Goal: Task Accomplishment & Management: Use online tool/utility

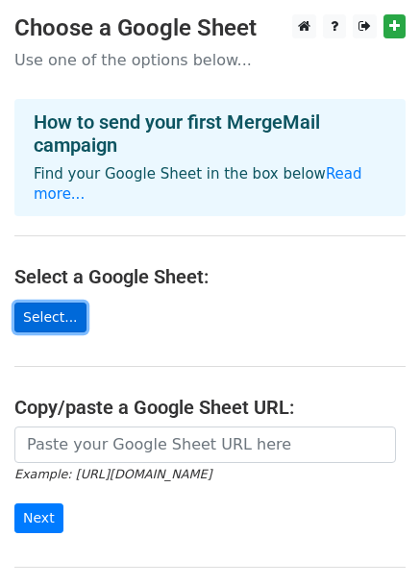
click at [68, 303] on link "Select..." at bounding box center [50, 318] width 72 height 30
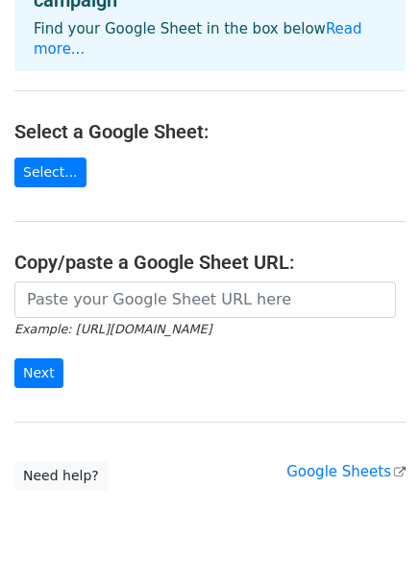
scroll to position [146, 0]
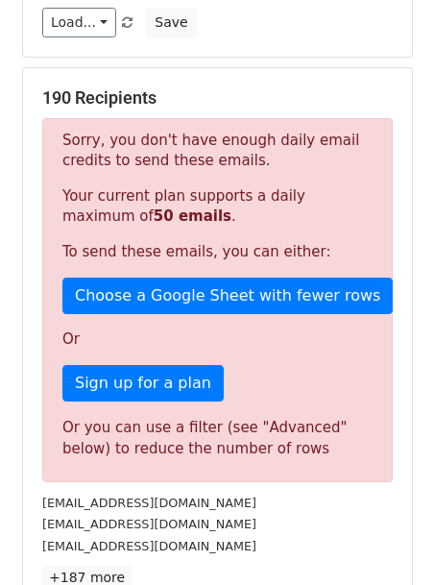
scroll to position [607, 0]
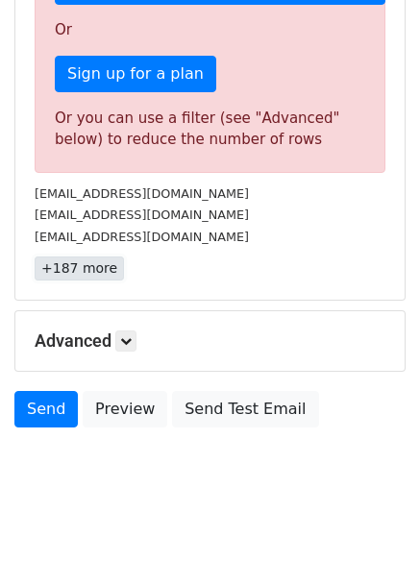
click at [88, 264] on link "+187 more" at bounding box center [79, 269] width 89 height 24
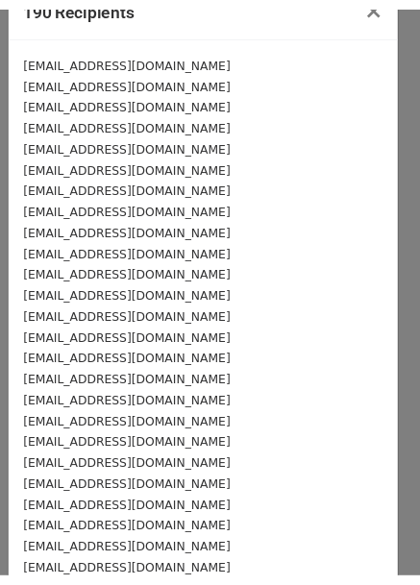
scroll to position [0, 0]
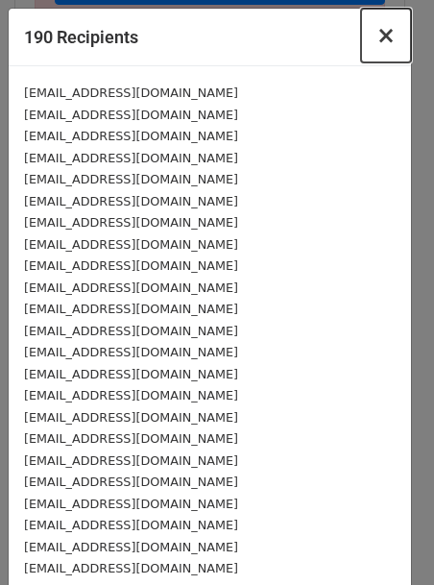
click at [377, 34] on span "×" at bounding box center [386, 35] width 19 height 27
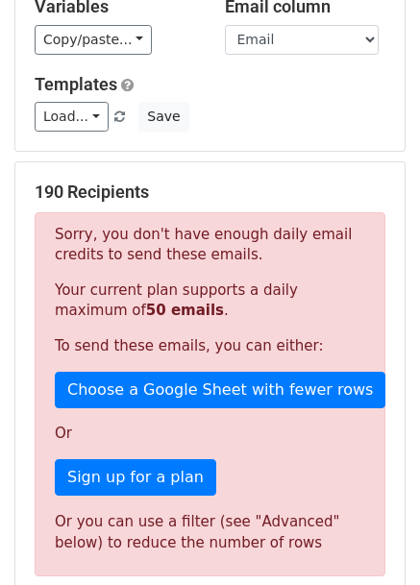
scroll to position [175, 0]
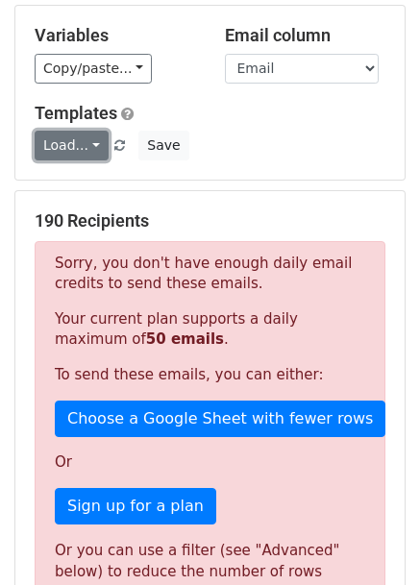
click at [88, 135] on link "Load..." at bounding box center [72, 146] width 74 height 30
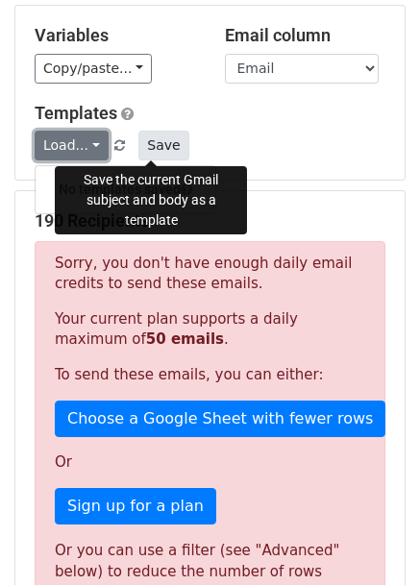
scroll to position [0, 0]
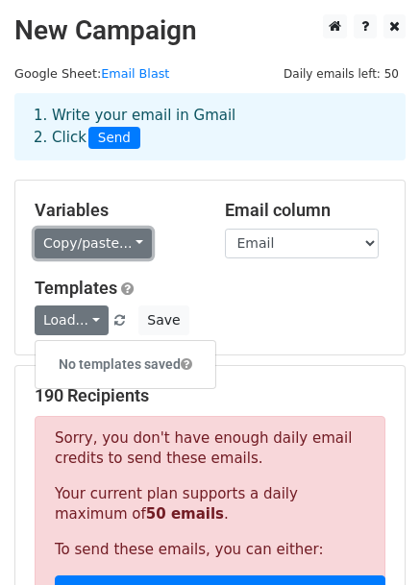
click at [118, 236] on link "Copy/paste..." at bounding box center [93, 244] width 117 height 30
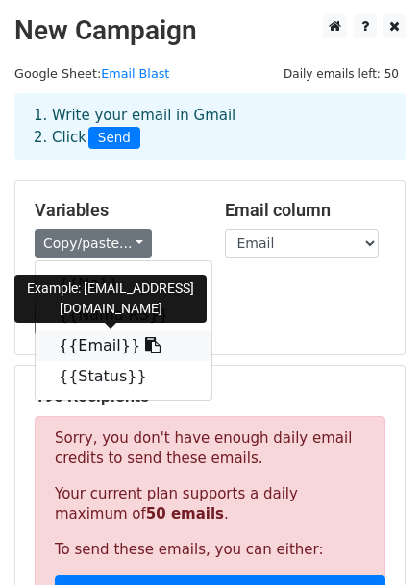
click at [111, 346] on link "{{Email}}" at bounding box center [124, 345] width 176 height 31
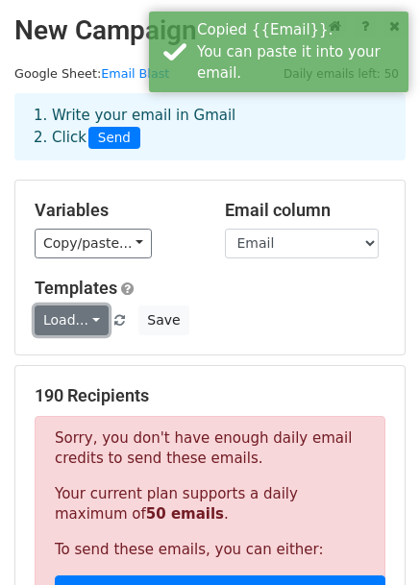
click at [94, 312] on link "Load..." at bounding box center [72, 321] width 74 height 30
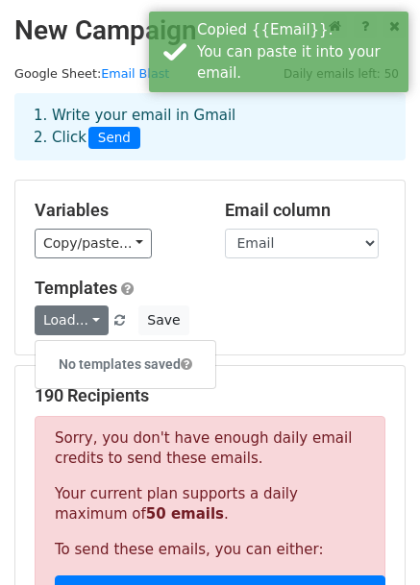
click at [226, 307] on div "Load... No templates saved Save" at bounding box center [209, 321] width 379 height 30
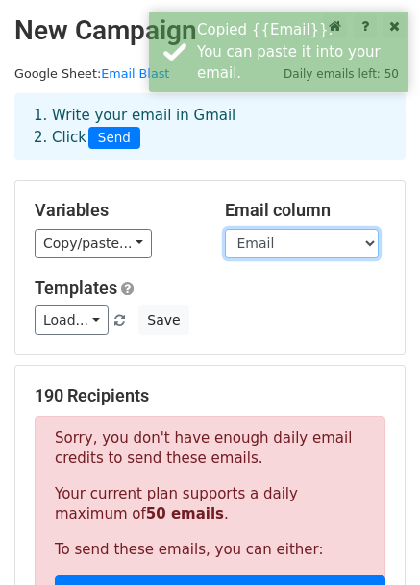
click at [303, 249] on select "No Nama RS Email Status" at bounding box center [302, 244] width 154 height 30
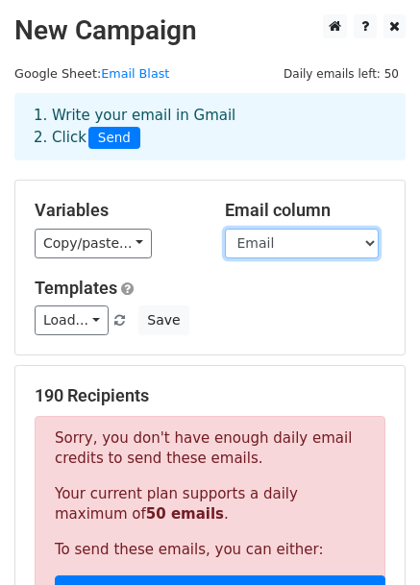
click at [225, 229] on select "No Nama RS Email Status" at bounding box center [302, 244] width 154 height 30
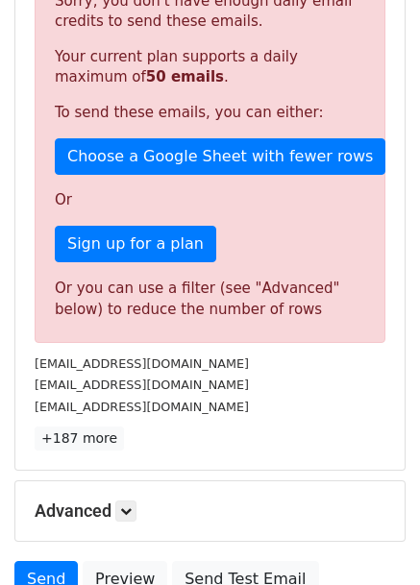
scroll to position [434, 0]
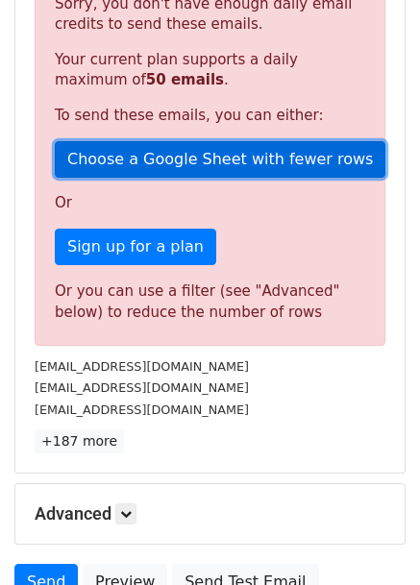
click at [193, 153] on link "Choose a Google Sheet with fewer rows" at bounding box center [220, 159] width 330 height 37
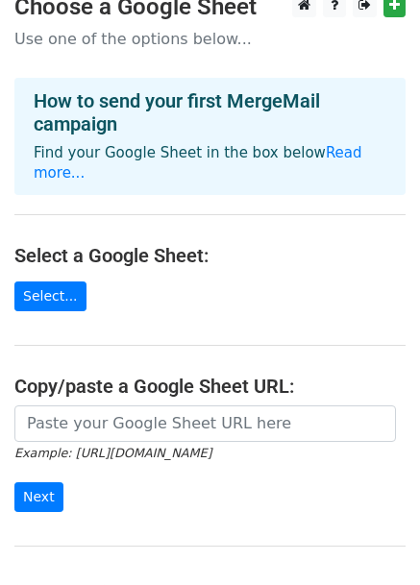
scroll to position [20, 0]
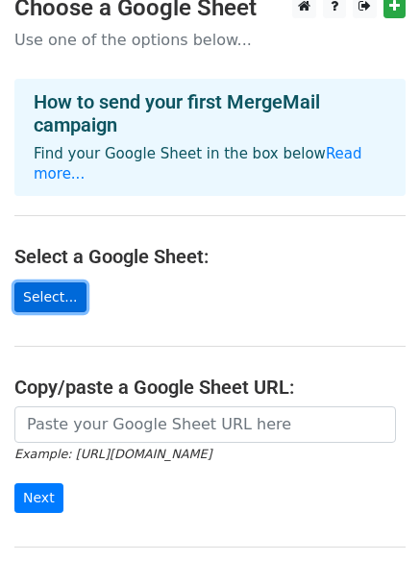
click at [61, 282] on link "Select..." at bounding box center [50, 297] width 72 height 30
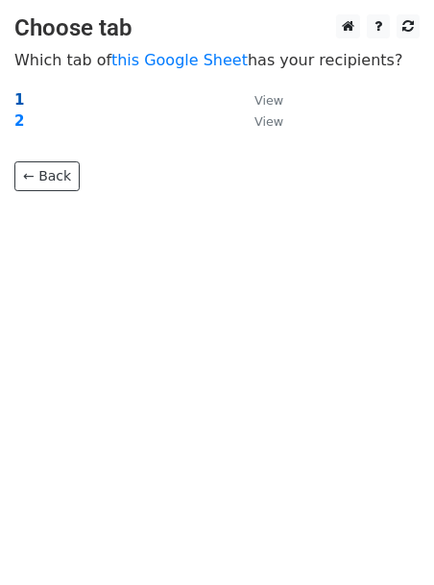
click at [20, 101] on strong "1" at bounding box center [19, 99] width 10 height 17
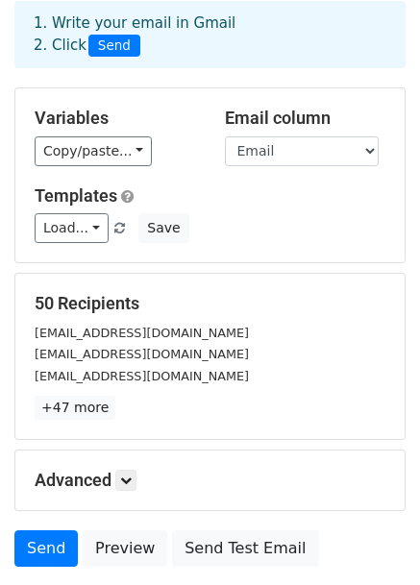
scroll to position [233, 0]
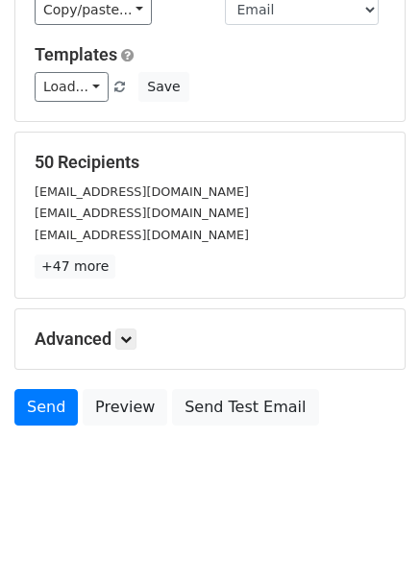
click at [121, 325] on div "Advanced Tracking Track Opens UTM Codes Track Clicks Filters Only include sprea…" at bounding box center [209, 339] width 389 height 60
click at [128, 336] on icon at bounding box center [126, 339] width 12 height 12
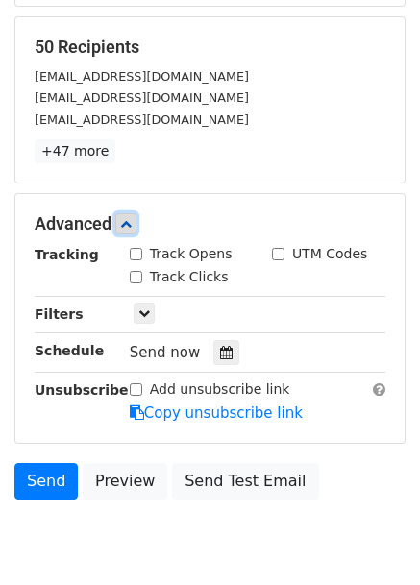
scroll to position [362, 0]
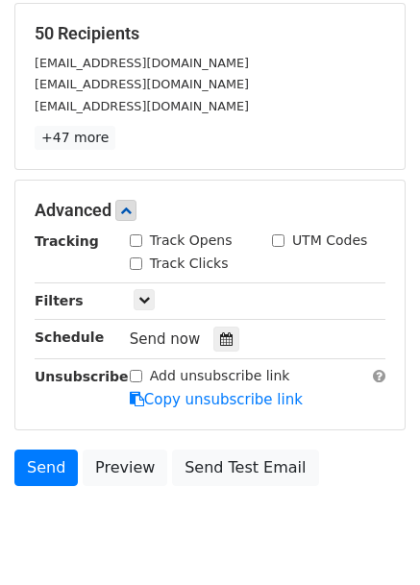
click at [143, 241] on div "Track Opens" at bounding box center [181, 241] width 103 height 20
click at [135, 240] on input "Track Opens" at bounding box center [136, 240] width 12 height 12
checkbox input "true"
click at [138, 257] on input "Track Clicks" at bounding box center [136, 263] width 12 height 12
checkbox input "true"
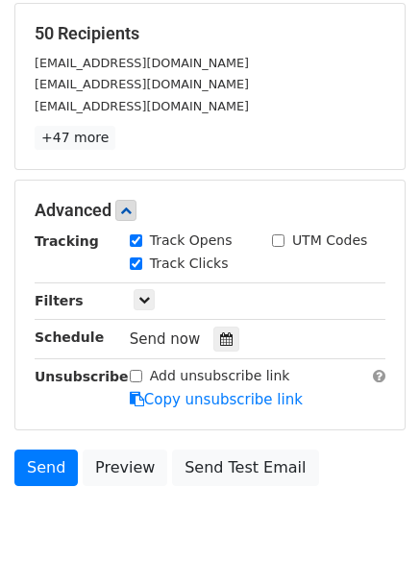
click at [282, 239] on input "UTM Codes" at bounding box center [278, 240] width 12 height 12
checkbox input "true"
click at [147, 295] on icon at bounding box center [144, 300] width 12 height 12
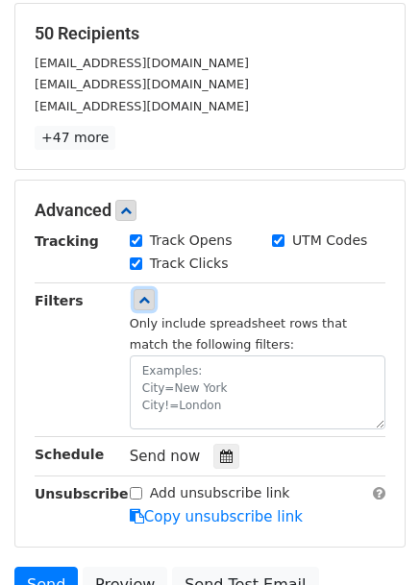
click at [147, 295] on icon at bounding box center [144, 300] width 12 height 12
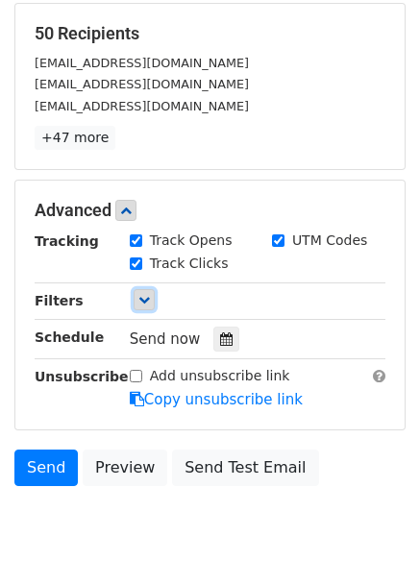
click at [144, 294] on icon at bounding box center [144, 300] width 12 height 12
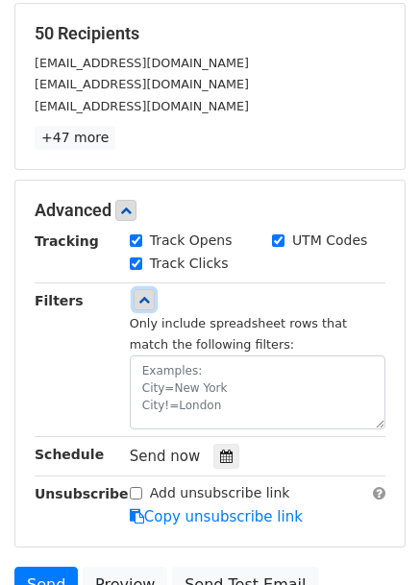
click at [144, 294] on icon at bounding box center [144, 300] width 12 height 12
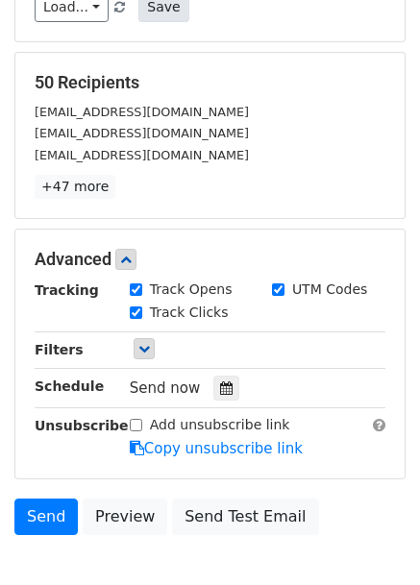
scroll to position [323, 0]
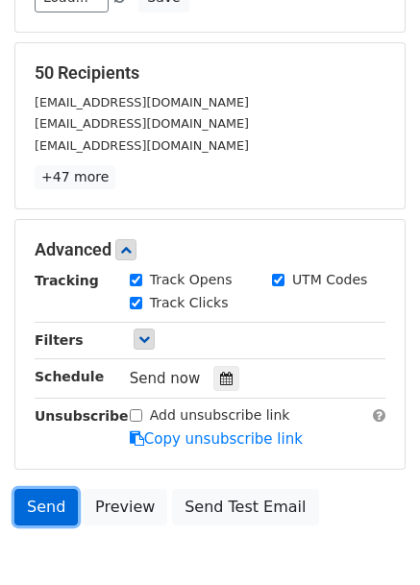
click at [52, 504] on link "Send" at bounding box center [45, 507] width 63 height 37
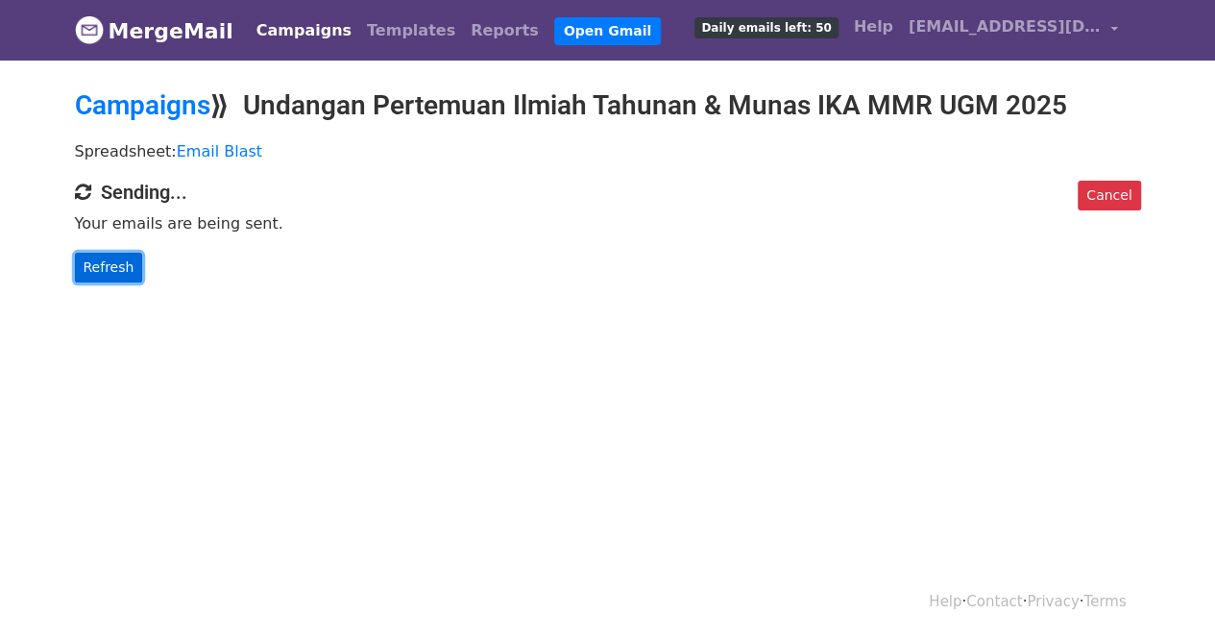
click at [97, 261] on link "Refresh" at bounding box center [109, 268] width 68 height 30
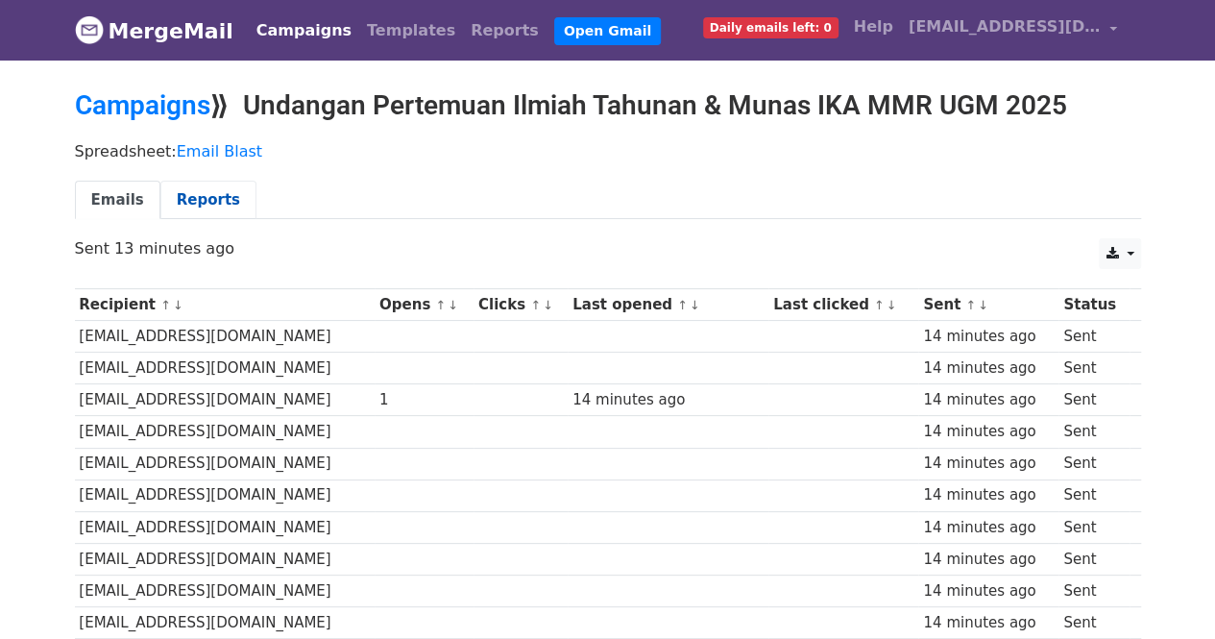
click at [197, 187] on link "Reports" at bounding box center [208, 200] width 96 height 39
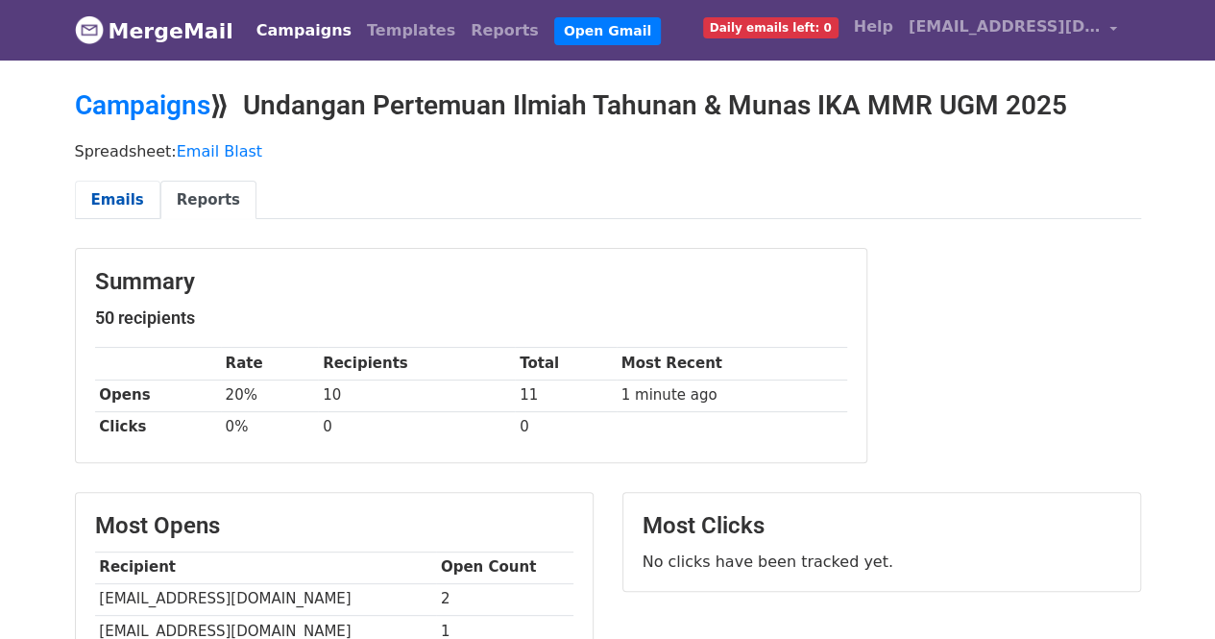
click at [116, 185] on link "Emails" at bounding box center [118, 200] width 86 height 39
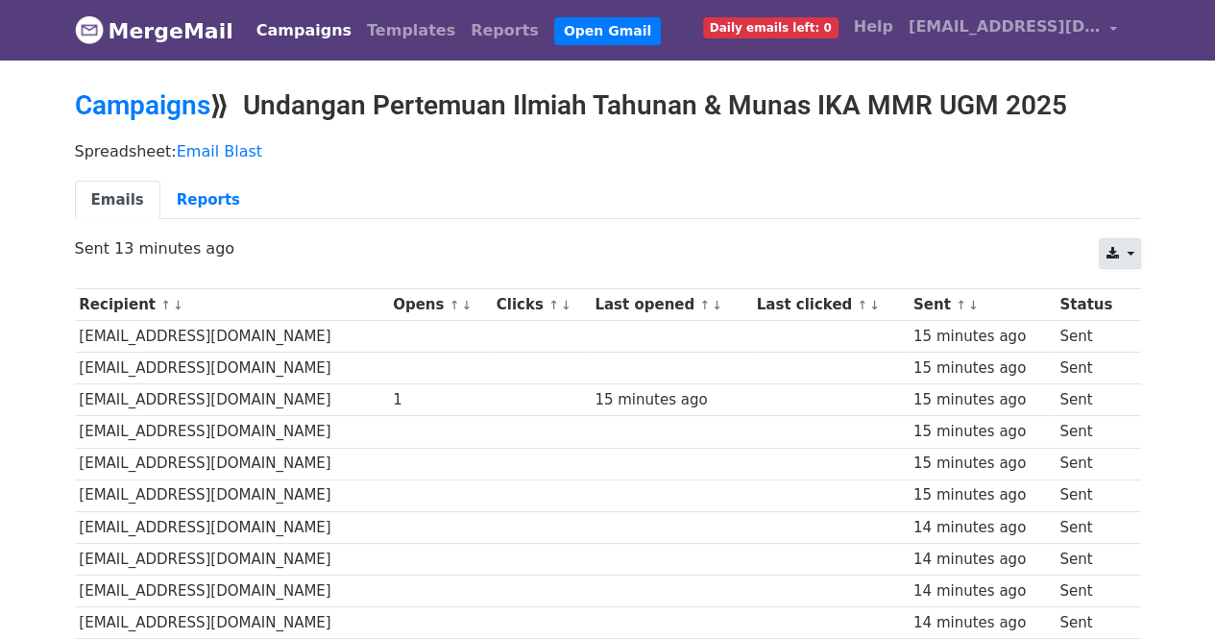
click at [1118, 257] on link at bounding box center [1119, 253] width 41 height 31
click at [1133, 318] on link "Excel" at bounding box center [1143, 328] width 86 height 31
